Goal: Information Seeking & Learning: Learn about a topic

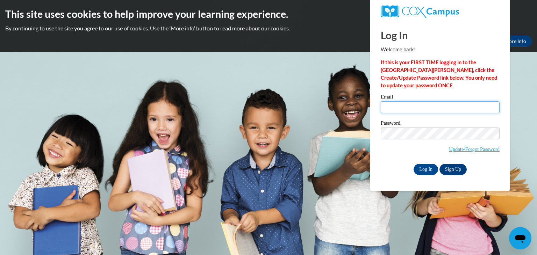
click at [424, 104] on input "Email" at bounding box center [440, 107] width 119 height 12
type input "ama525@rcsd.ms"
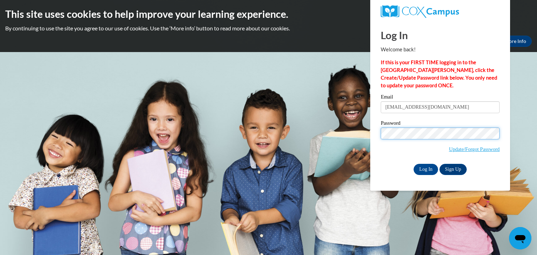
click at [414, 164] on input "Log In" at bounding box center [426, 169] width 24 height 11
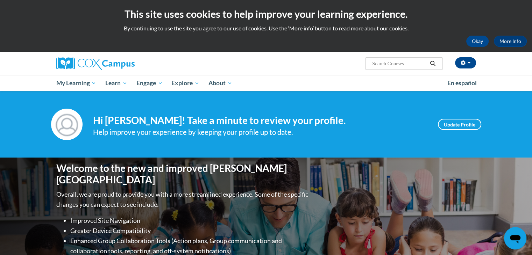
scroll to position [223, 0]
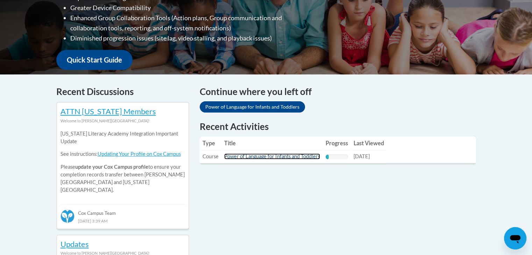
click at [301, 158] on link "Power of Language for Infants and Toddlers" at bounding box center [272, 157] width 96 height 6
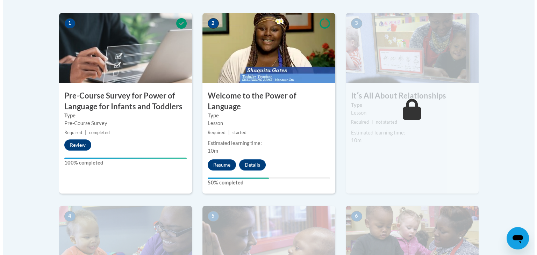
scroll to position [223, 0]
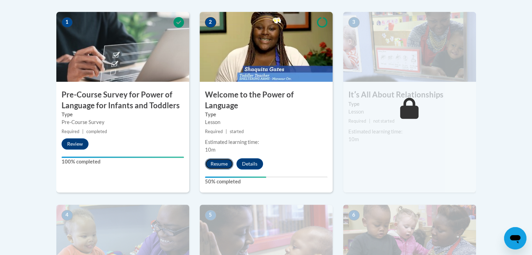
click at [213, 158] on button "Resume" at bounding box center [219, 163] width 28 height 11
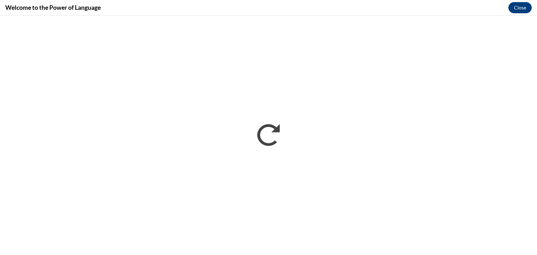
scroll to position [0, 0]
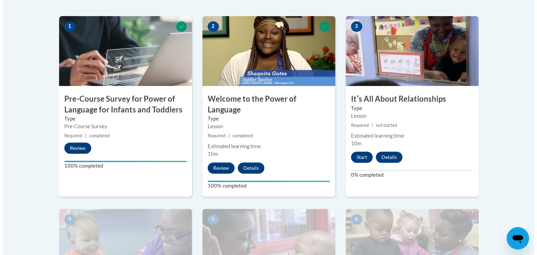
scroll to position [223, 0]
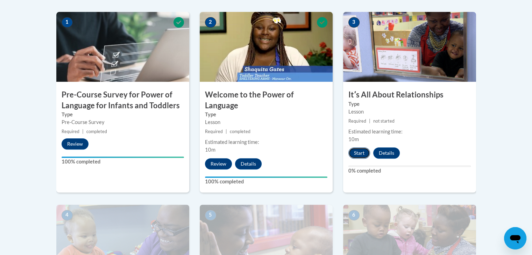
click at [355, 153] on button "Start" at bounding box center [359, 153] width 22 height 11
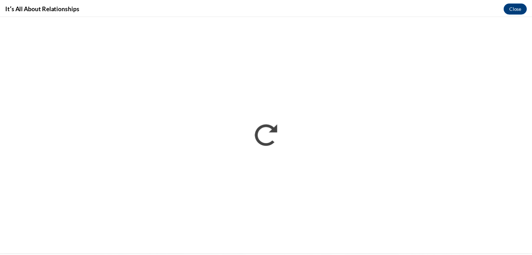
scroll to position [0, 0]
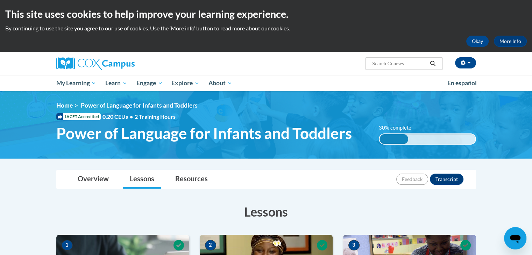
scroll to position [223, 0]
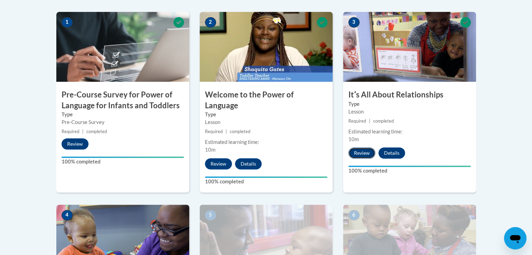
click at [361, 149] on button "Review" at bounding box center [361, 153] width 27 height 11
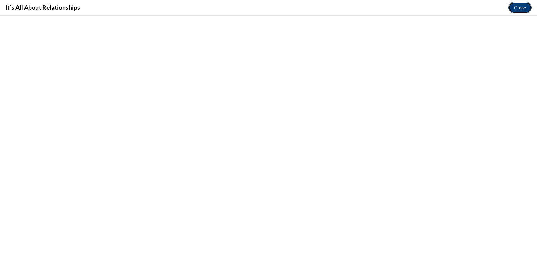
click at [512, 9] on button "Close" at bounding box center [520, 7] width 23 height 11
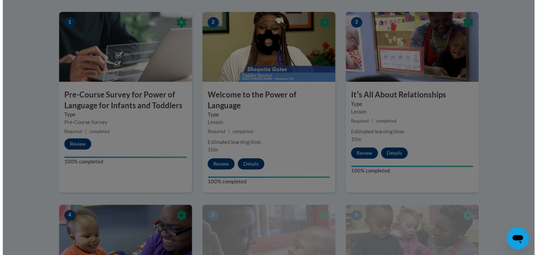
scroll to position [446, 0]
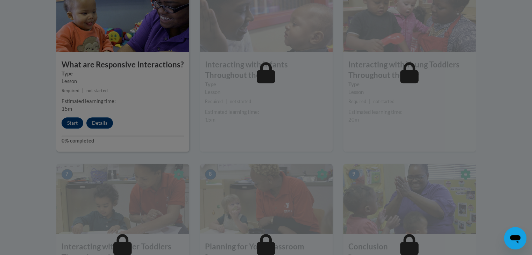
click at [69, 114] on div at bounding box center [266, 127] width 532 height 255
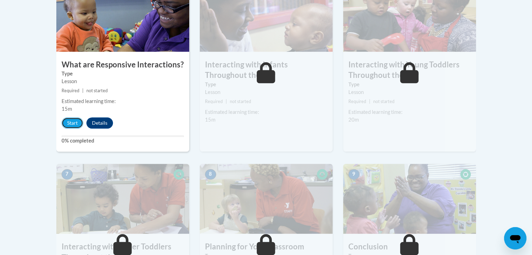
click at [69, 118] on button "Start" at bounding box center [73, 123] width 22 height 11
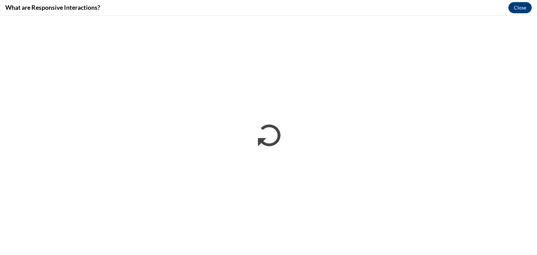
scroll to position [0, 0]
